Goal: Check status: Check status

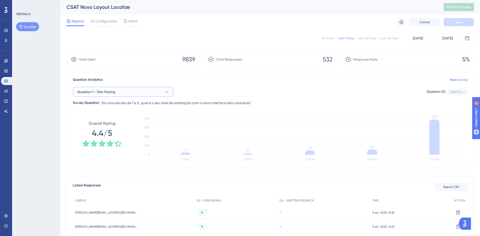
click at [139, 92] on button "Question 1 - Star Rating" at bounding box center [123, 92] width 101 height 10
click at [129, 135] on span "Question 2 - Written Feedback" at bounding box center [104, 133] width 49 height 6
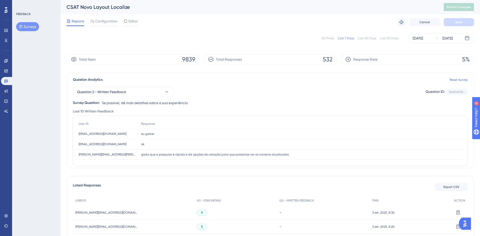
click at [28, 28] on button "Surveys" at bounding box center [27, 26] width 23 height 9
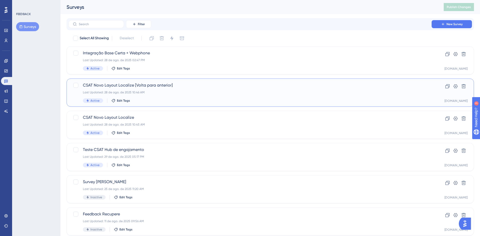
click at [173, 90] on div "CSAT Novo Layout Localize [Volta para anterior] Last Updated: 28 de ago. de 202…" at bounding box center [250, 92] width 334 height 21
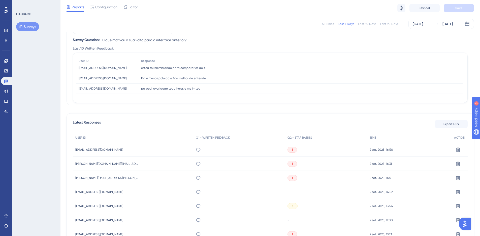
scroll to position [46, 0]
